Goal: Transaction & Acquisition: Purchase product/service

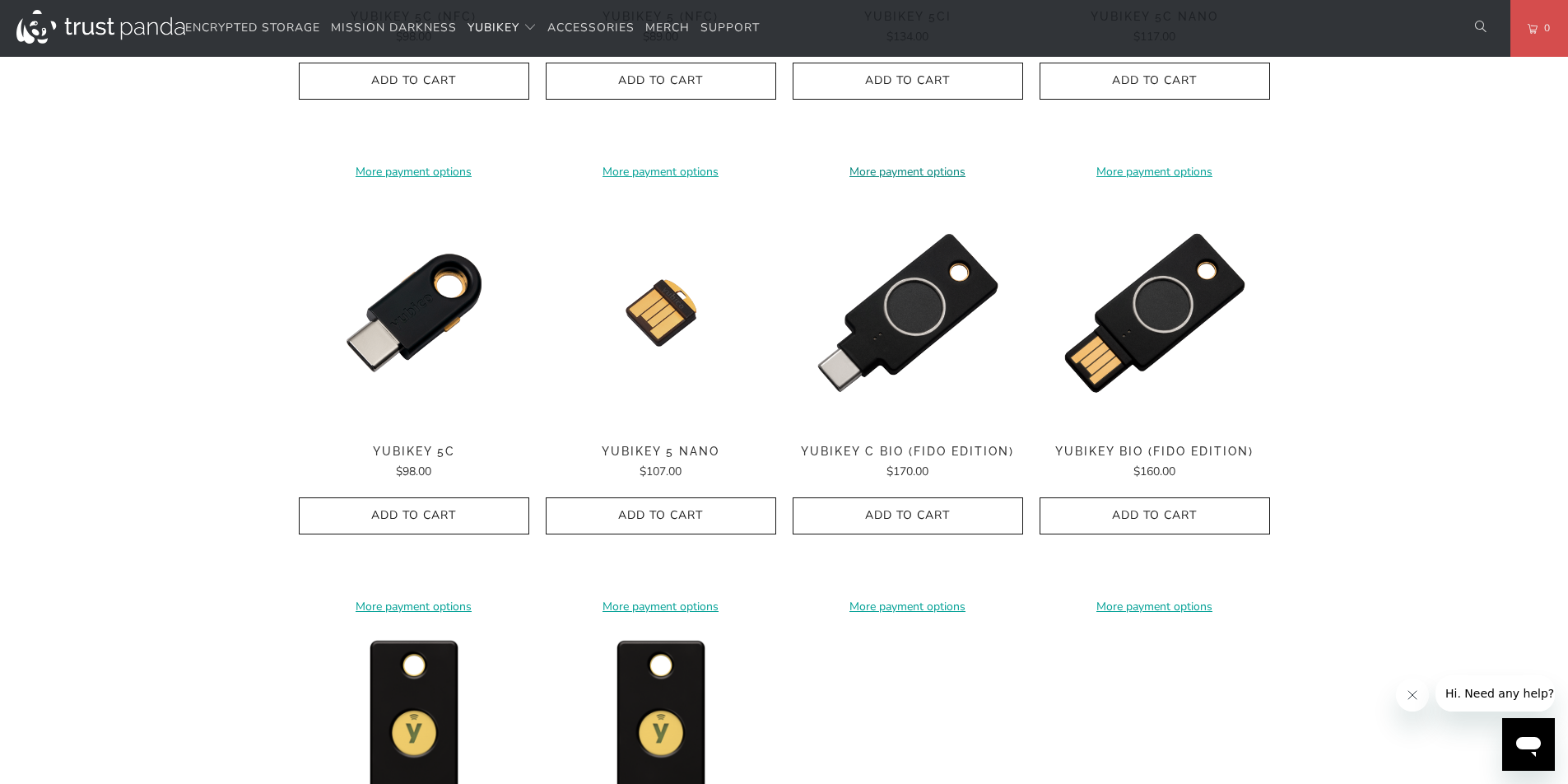
scroll to position [1130, 0]
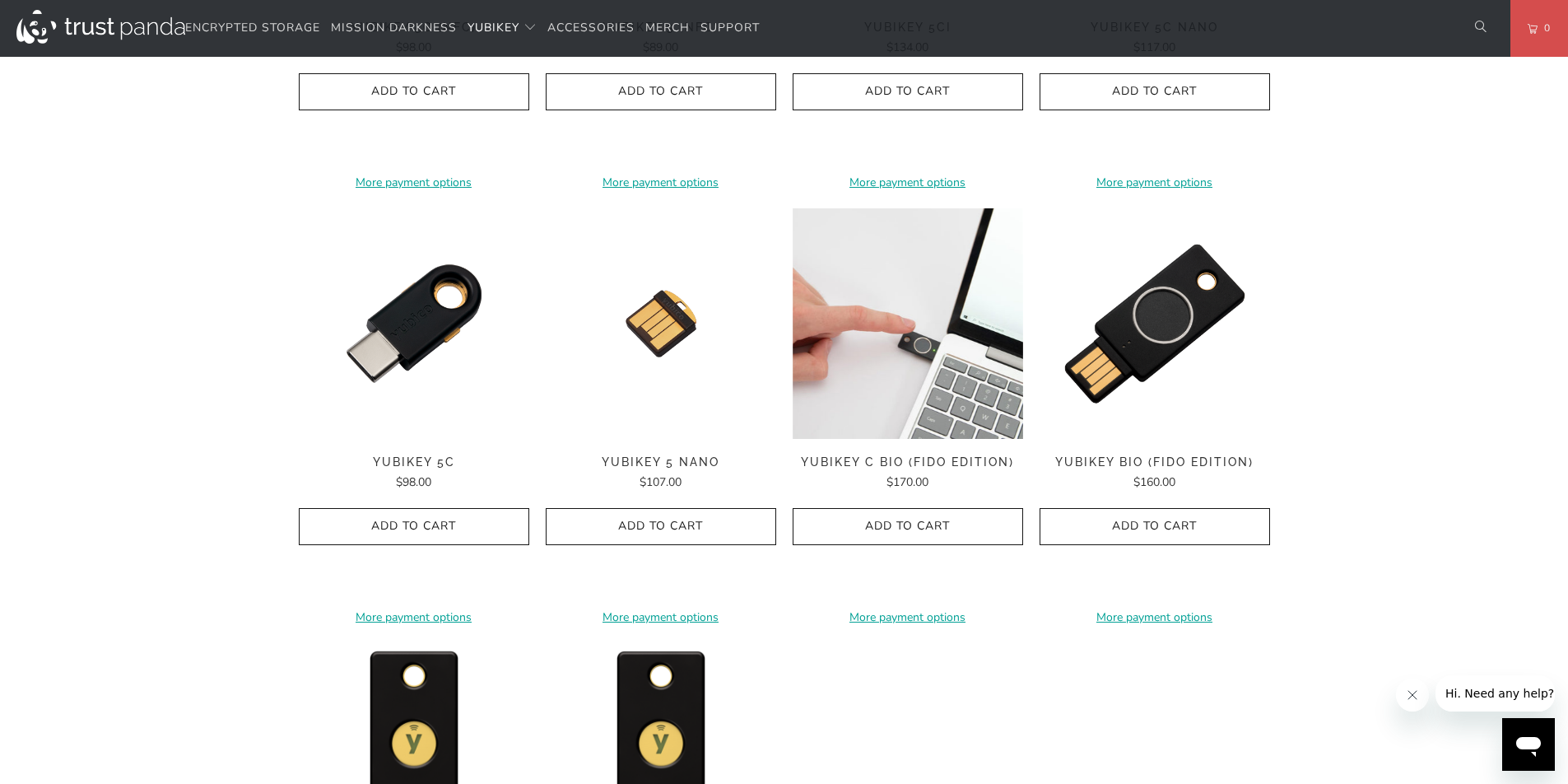
click at [925, 306] on img at bounding box center [908, 324] width 231 height 231
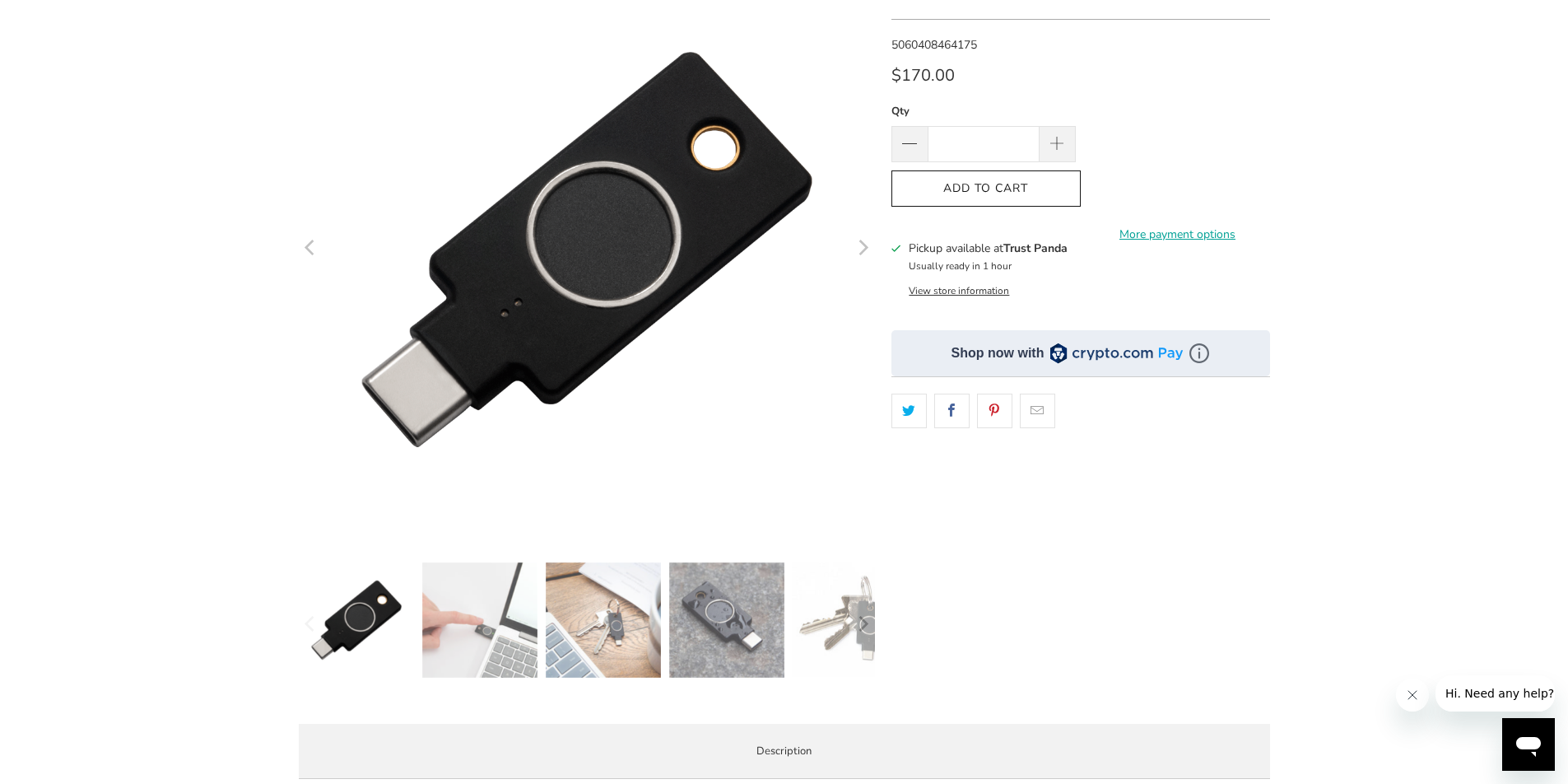
scroll to position [315, 0]
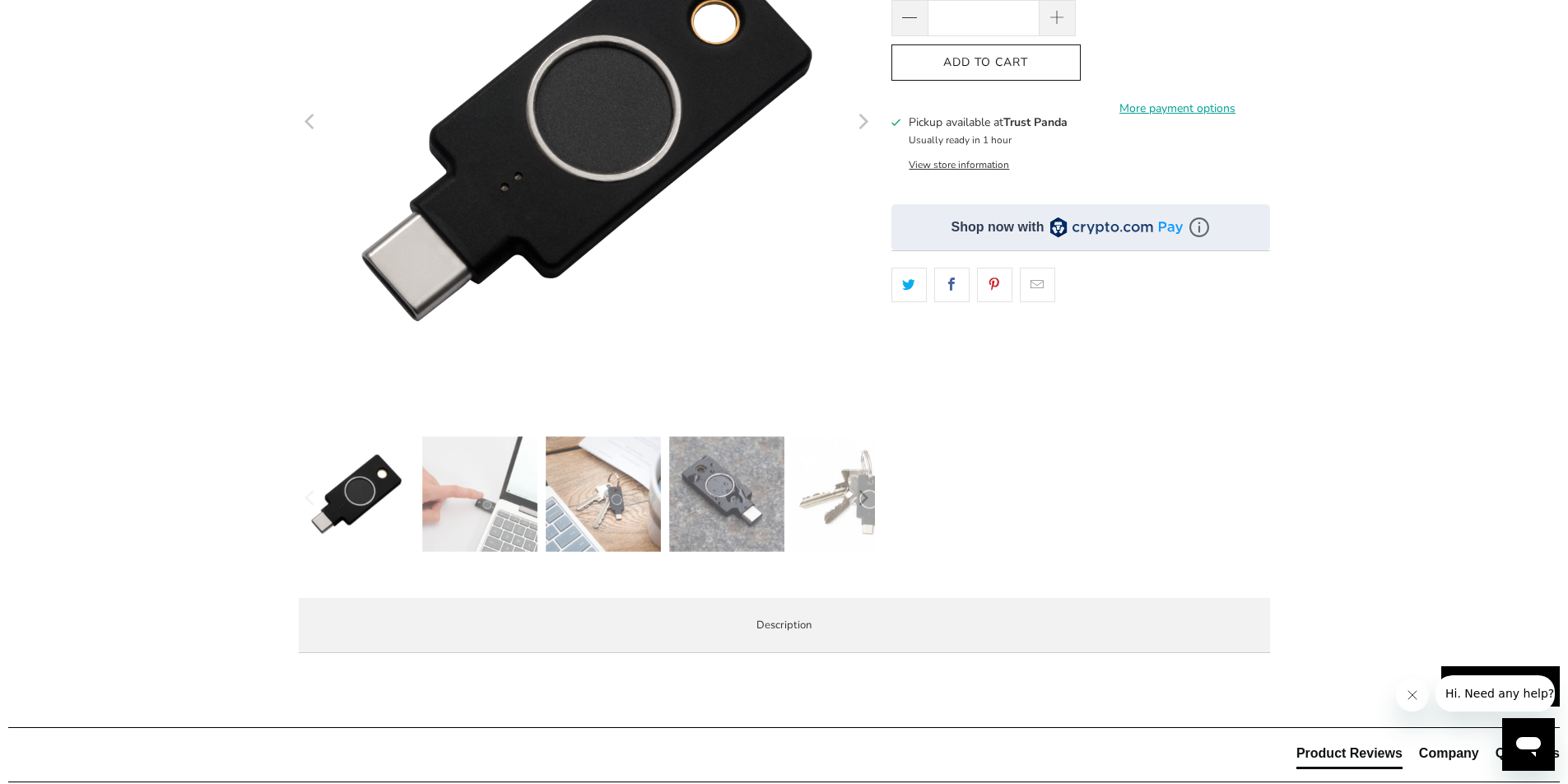
click at [748, 507] on img at bounding box center [727, 493] width 115 height 115
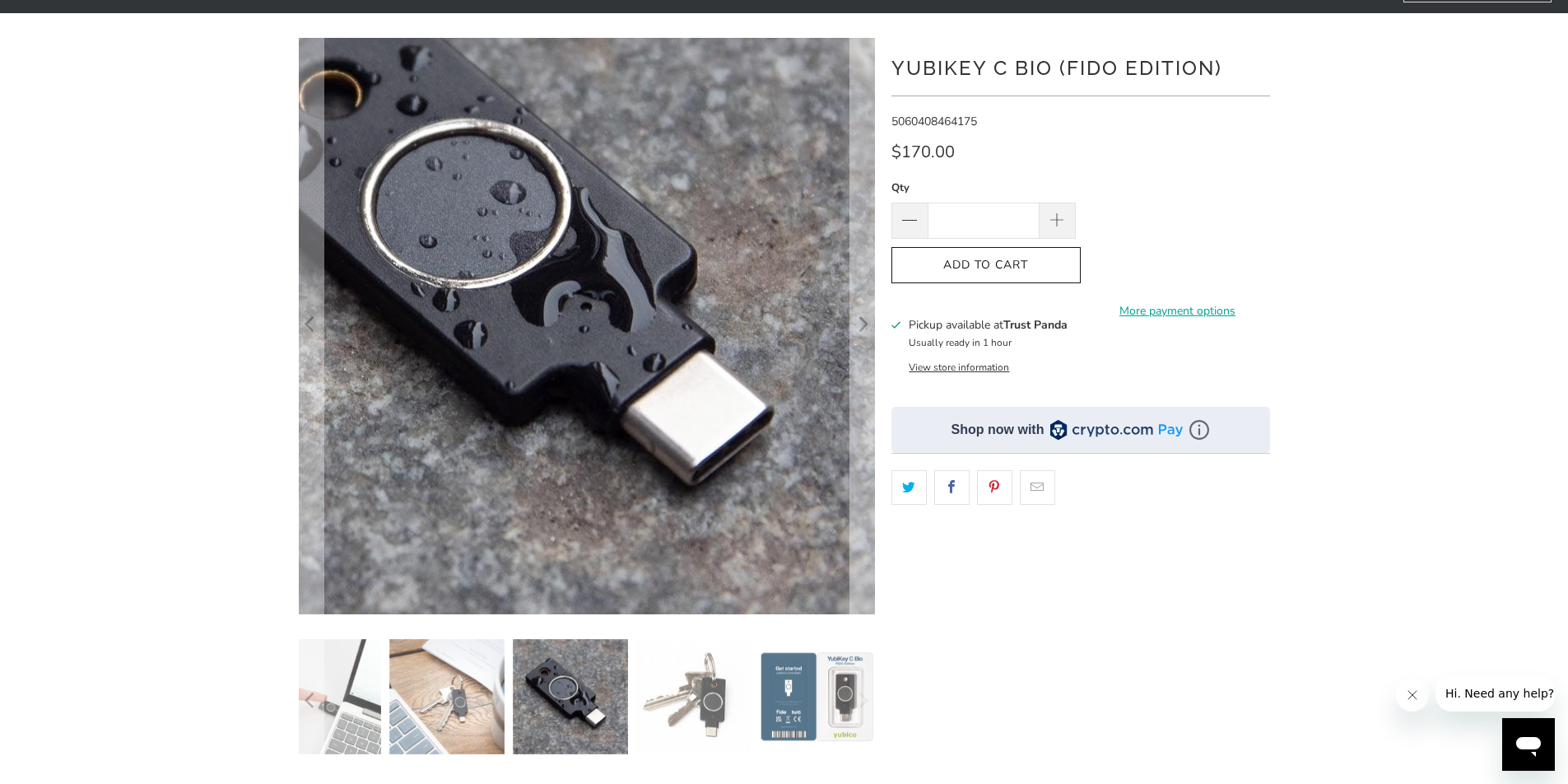
scroll to position [308, 0]
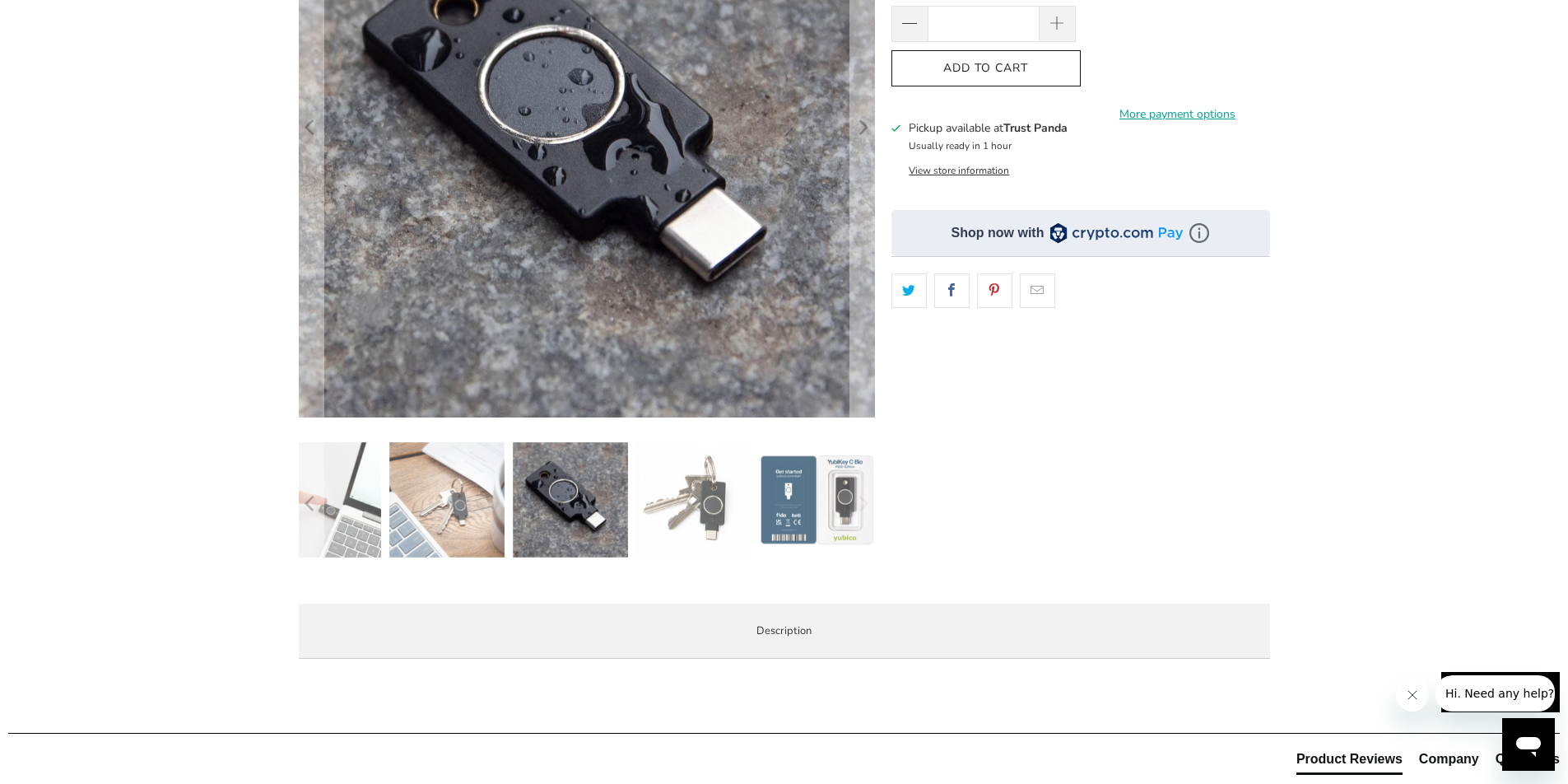
click at [800, 497] on img at bounding box center [816, 500] width 115 height 115
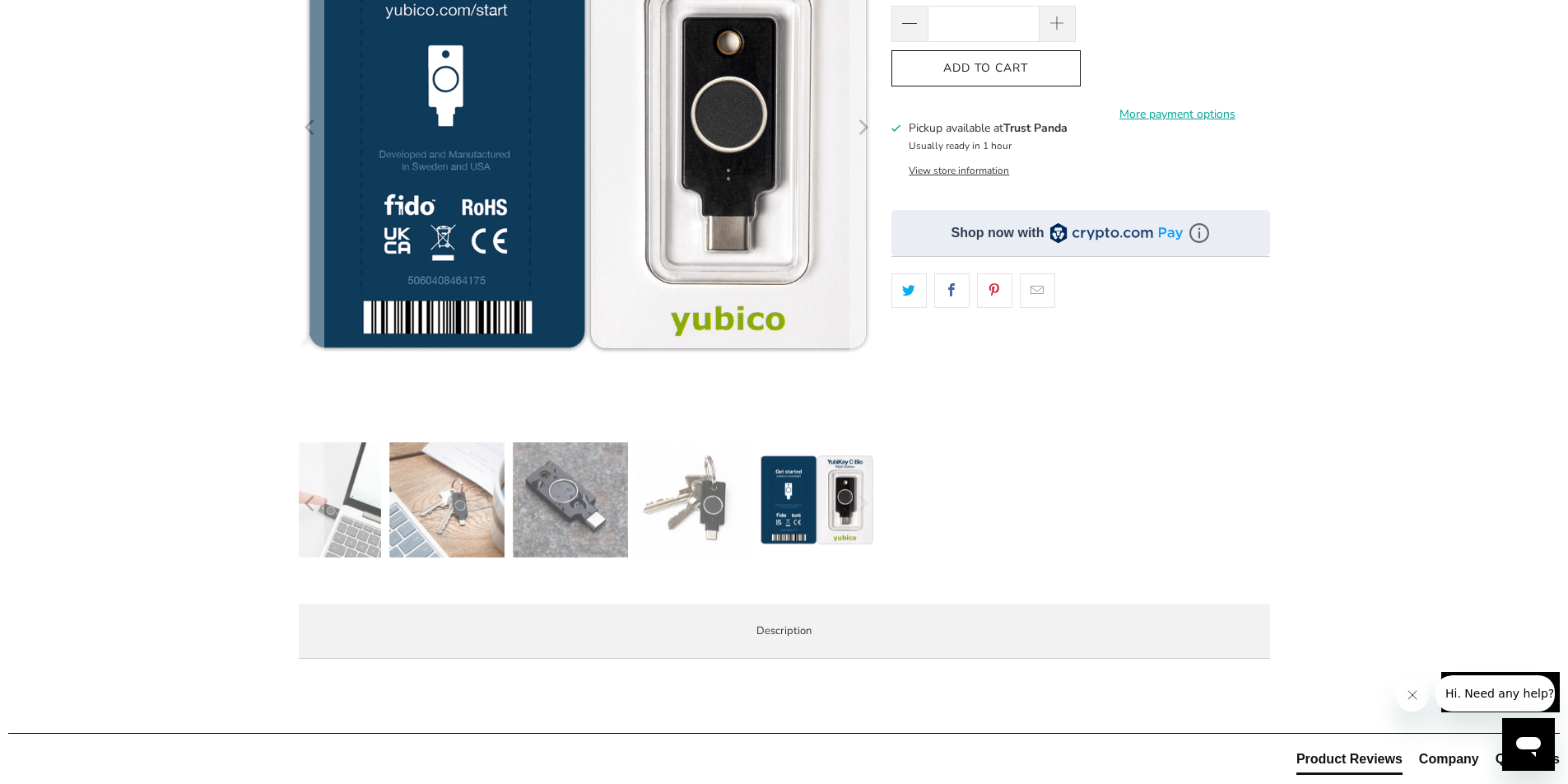
scroll to position [240, 0]
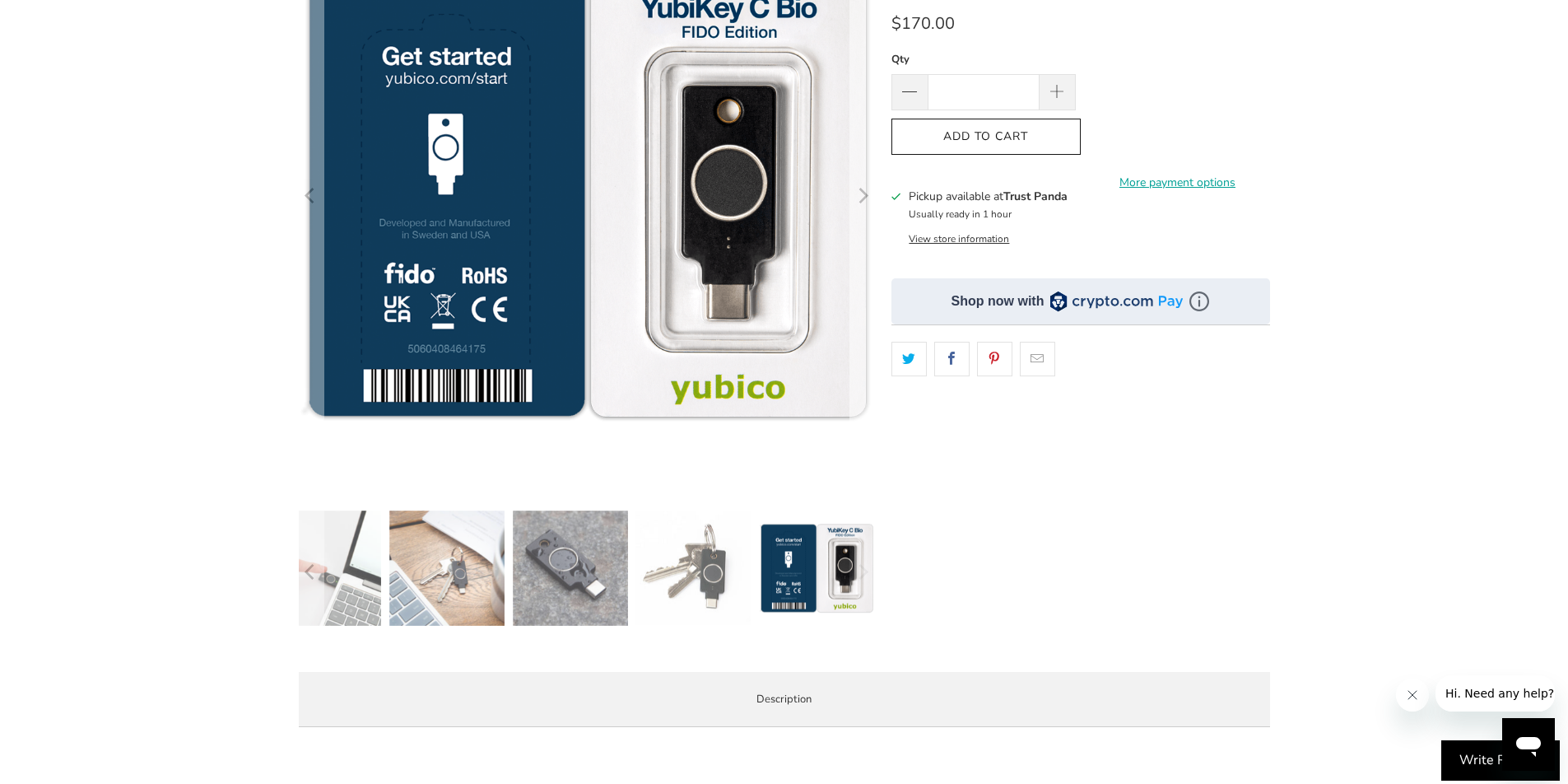
click at [867, 196] on icon "Next" at bounding box center [864, 197] width 10 height 16
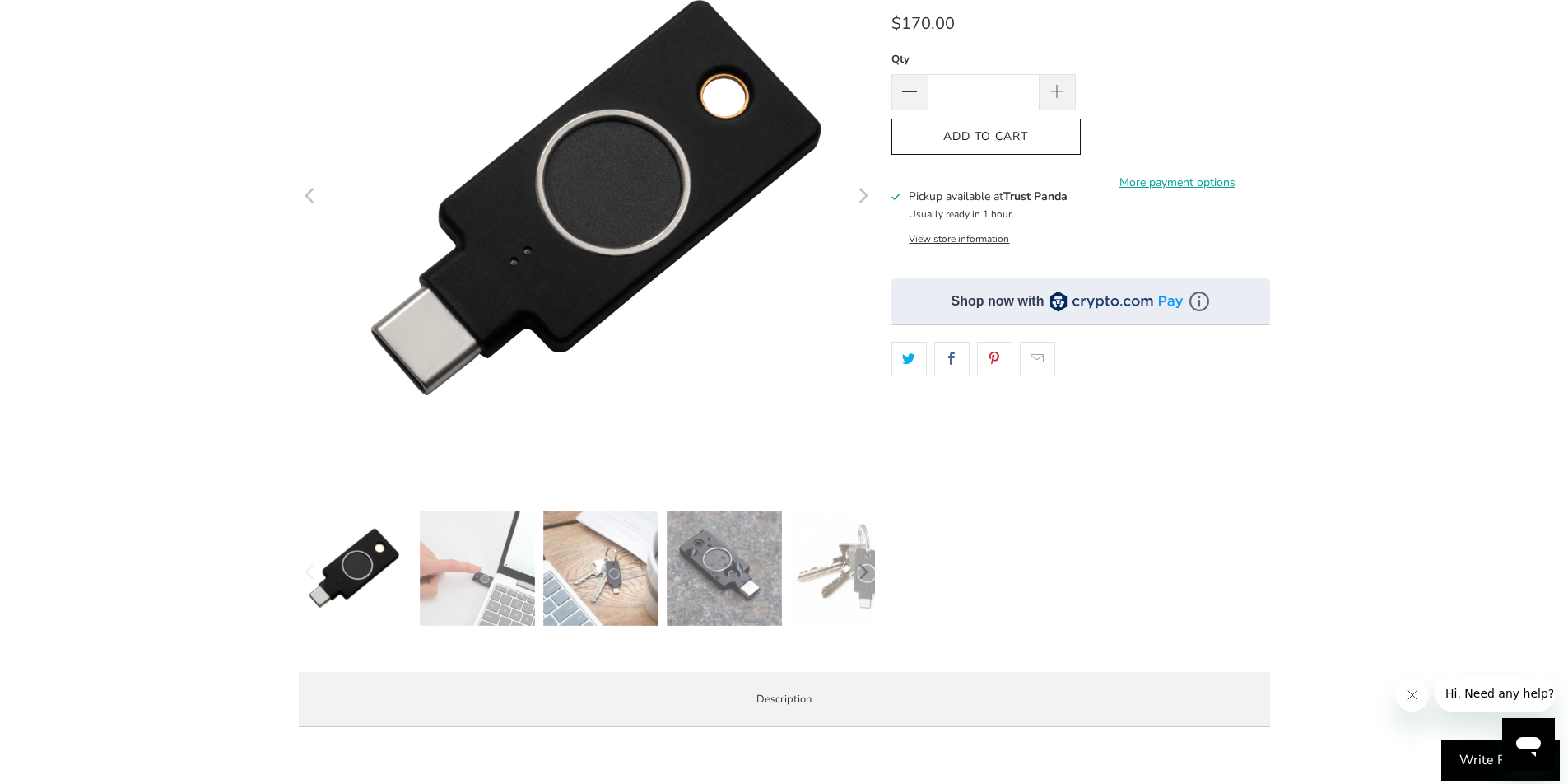
click at [867, 196] on icon "Next" at bounding box center [864, 197] width 10 height 16
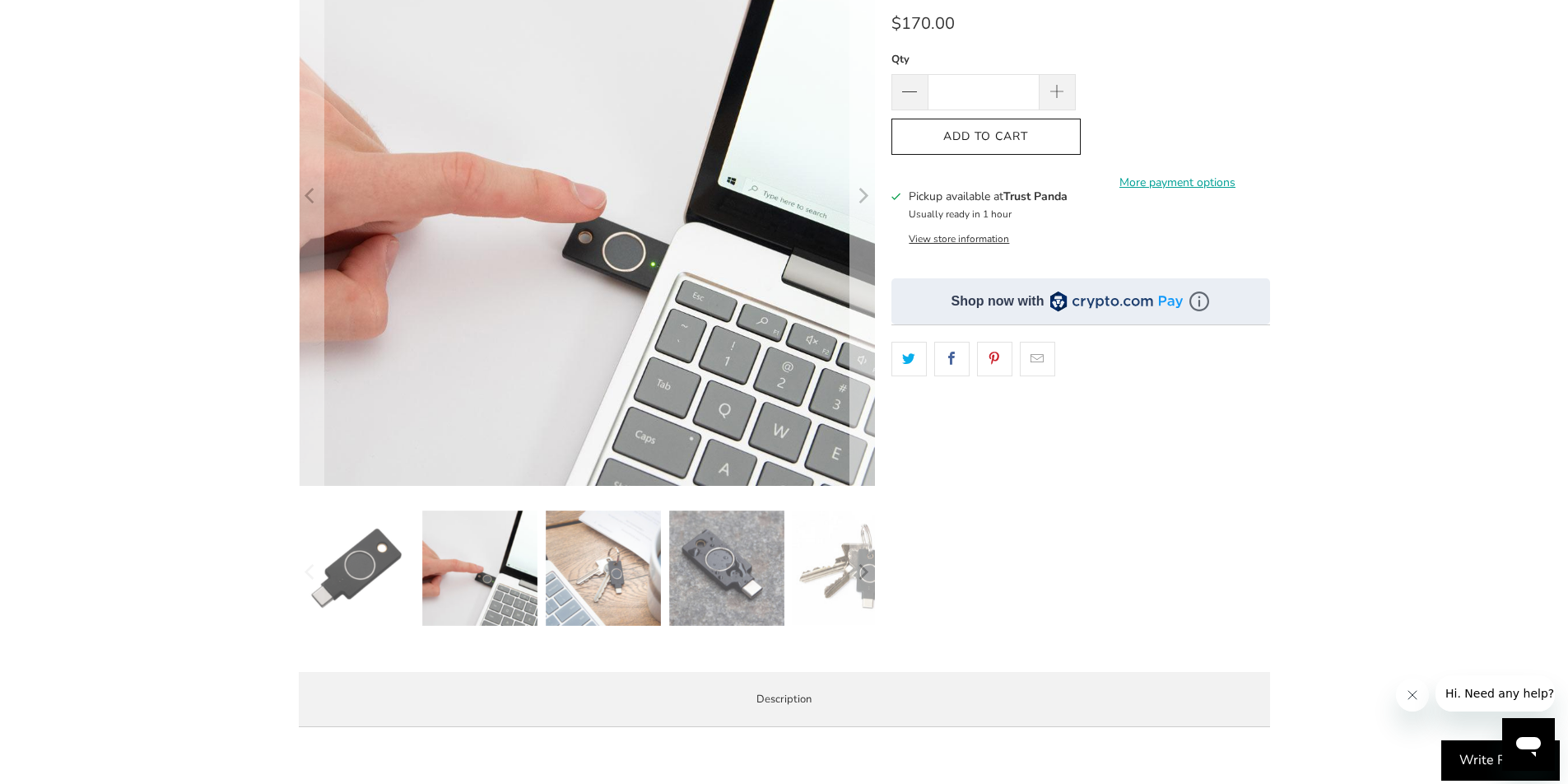
click at [867, 196] on icon "Next" at bounding box center [864, 197] width 10 height 16
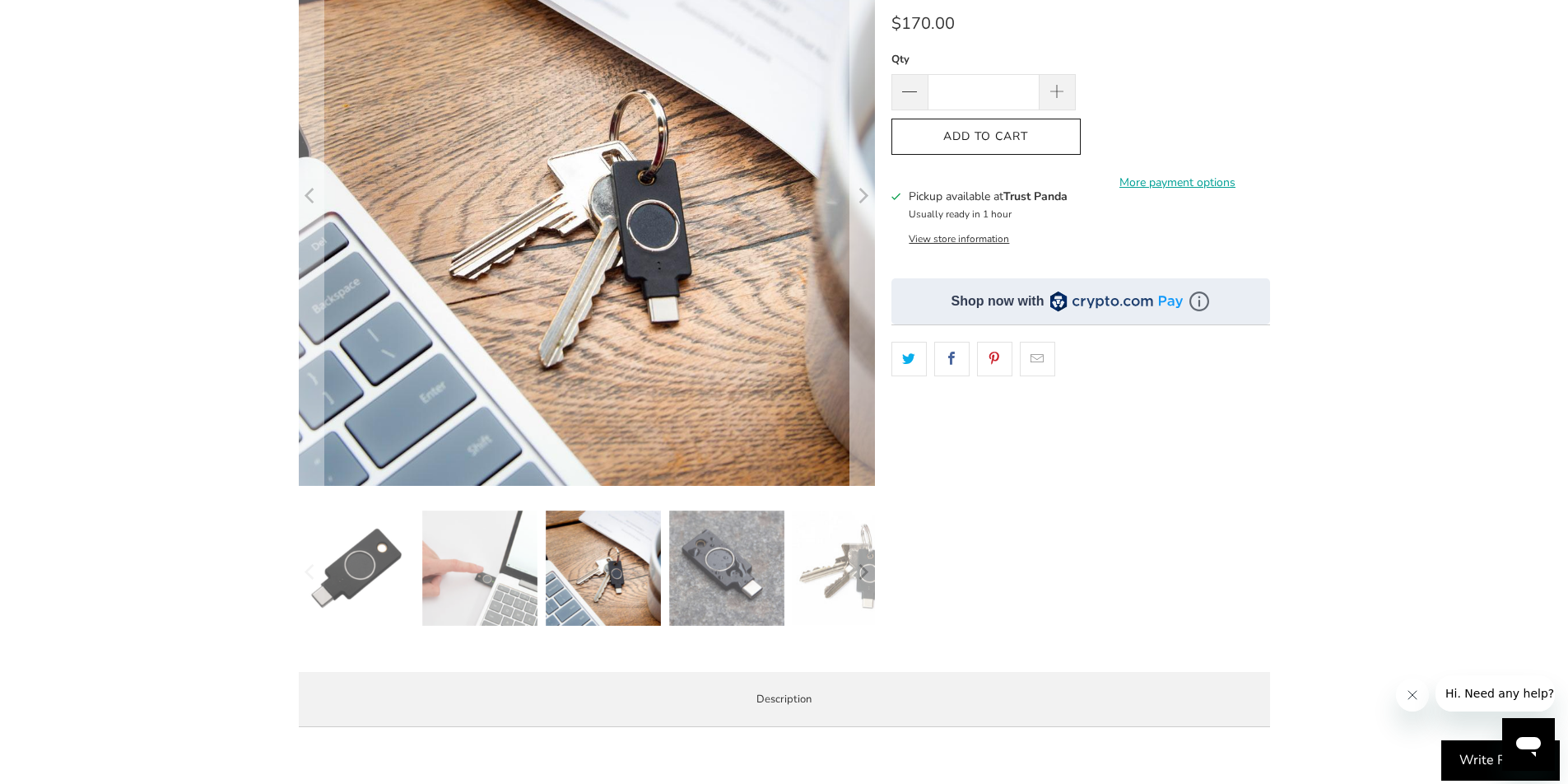
click at [867, 196] on icon "Next" at bounding box center [864, 197] width 10 height 16
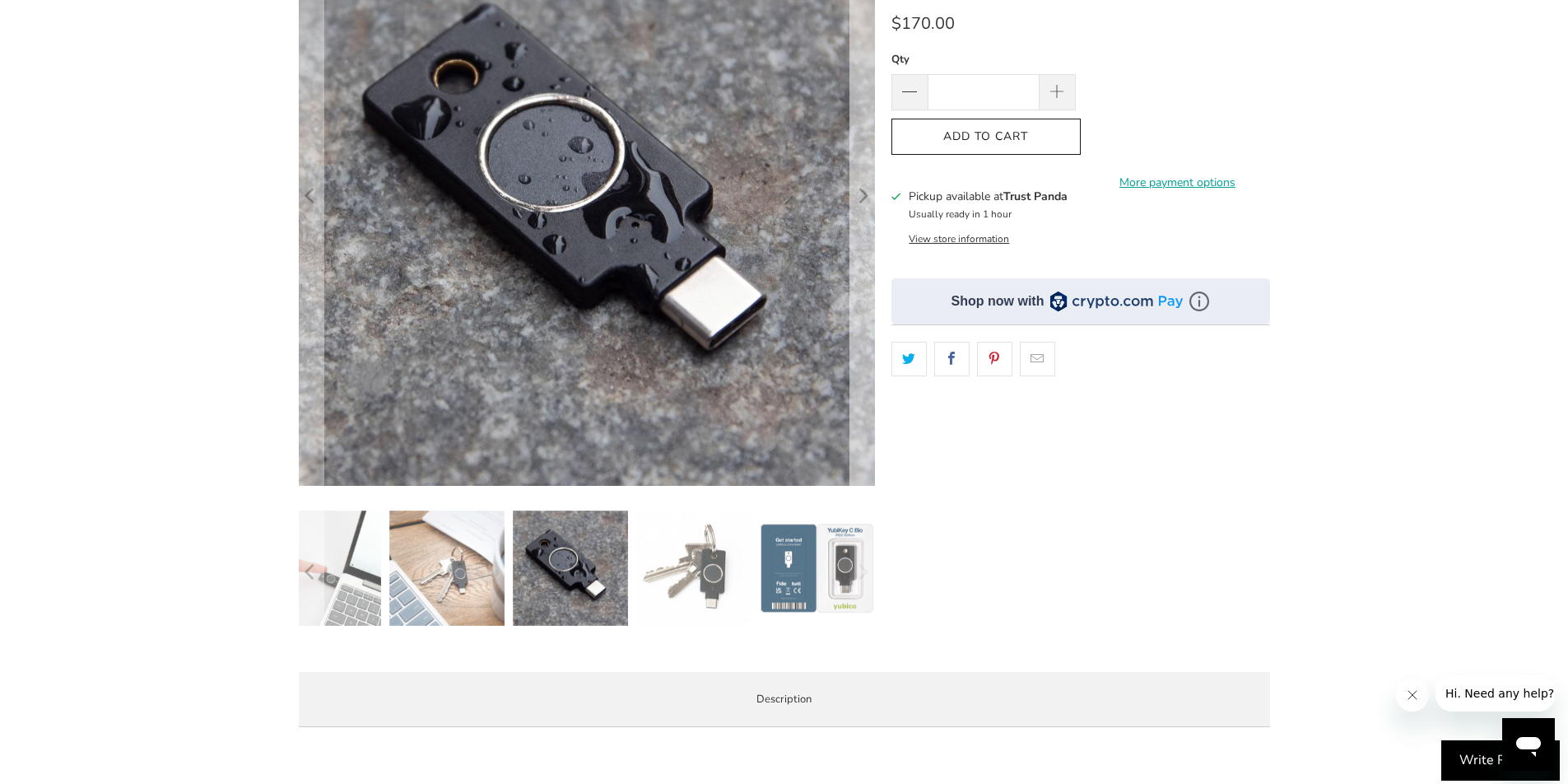
click at [867, 196] on icon "Next" at bounding box center [864, 197] width 10 height 16
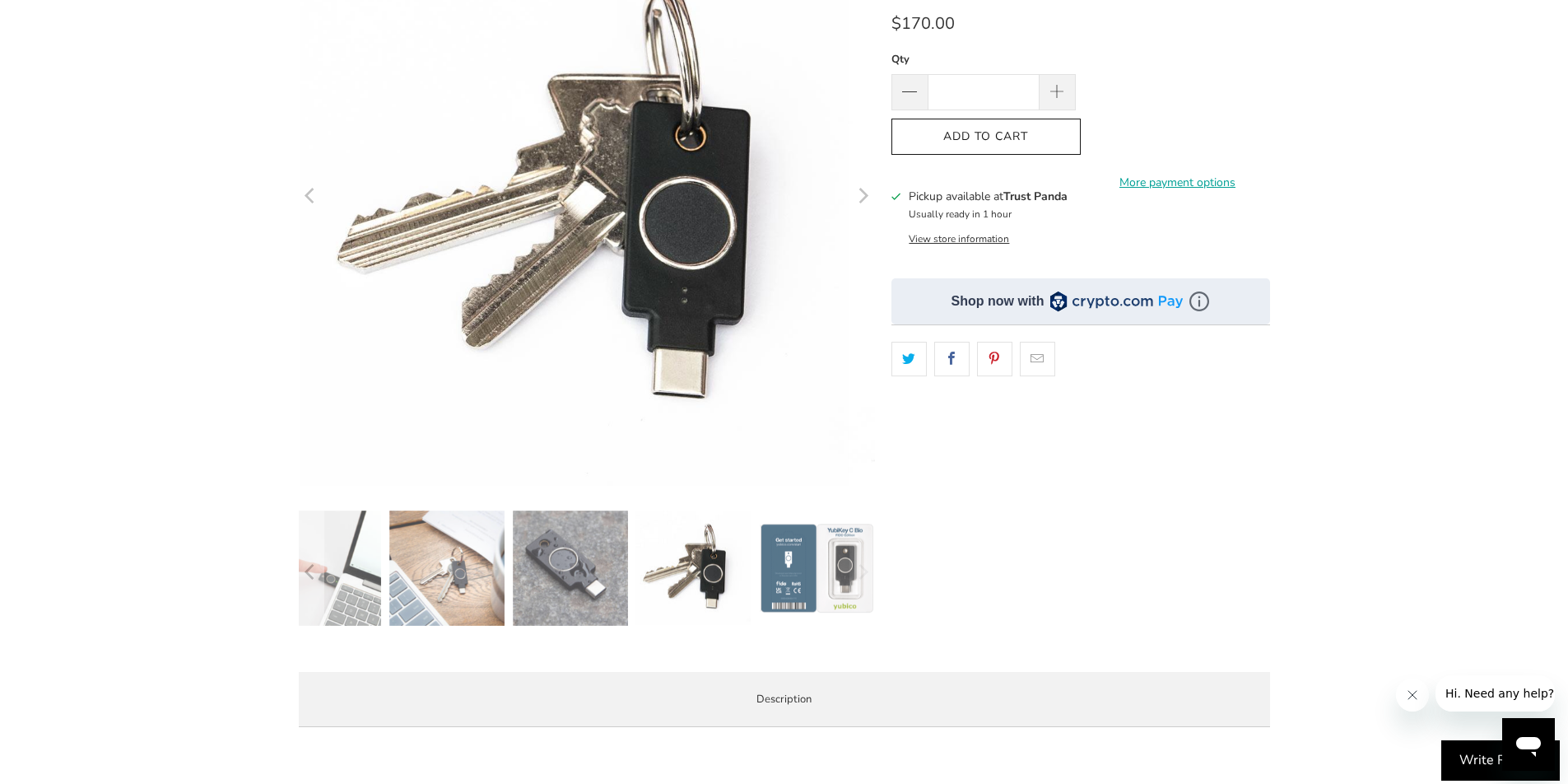
click at [867, 196] on icon "Next" at bounding box center [864, 197] width 10 height 16
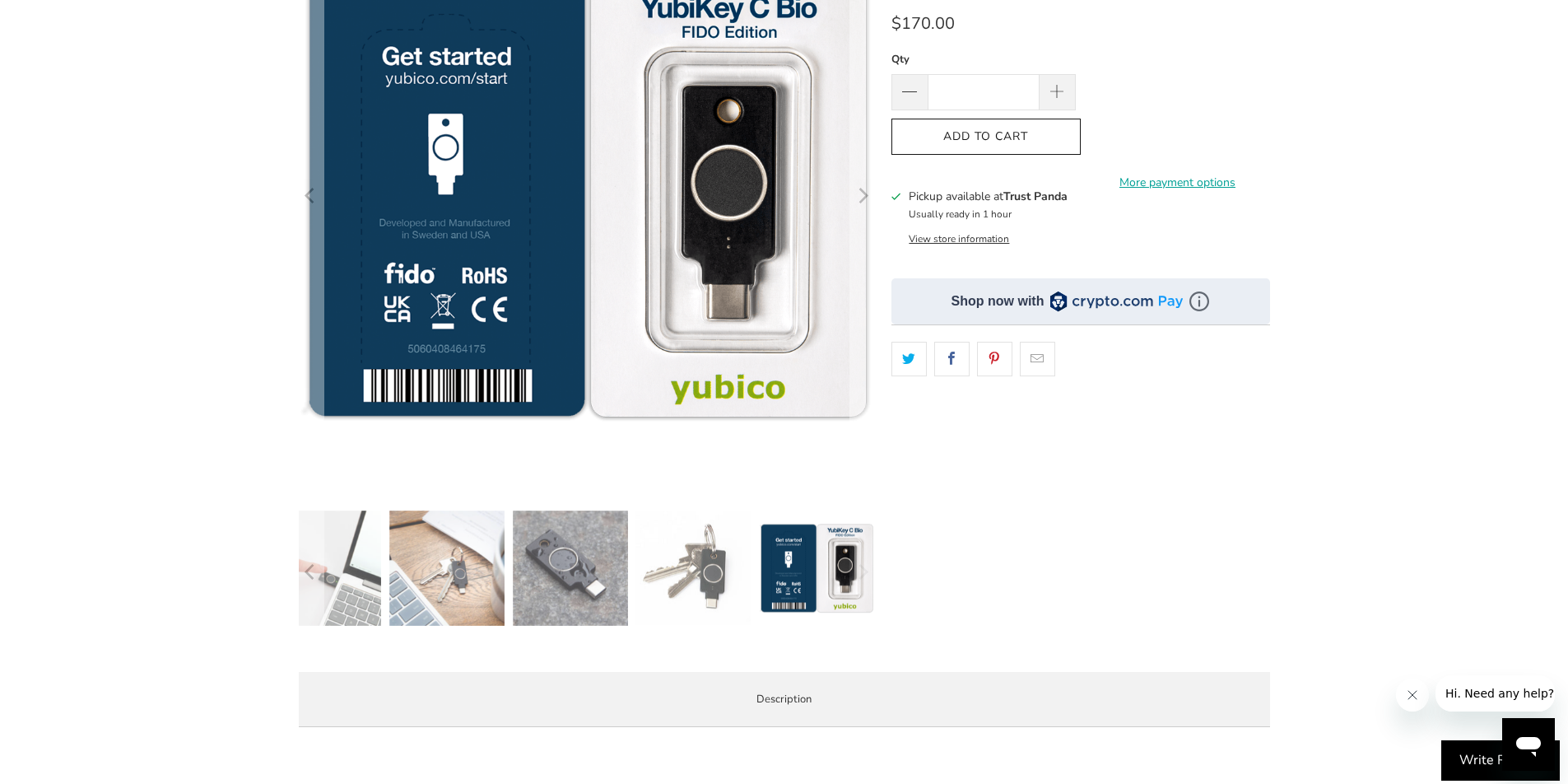
click at [1053, 560] on div "**********" at bounding box center [1080, 283] width 379 height 749
